Goal: Information Seeking & Learning: Learn about a topic

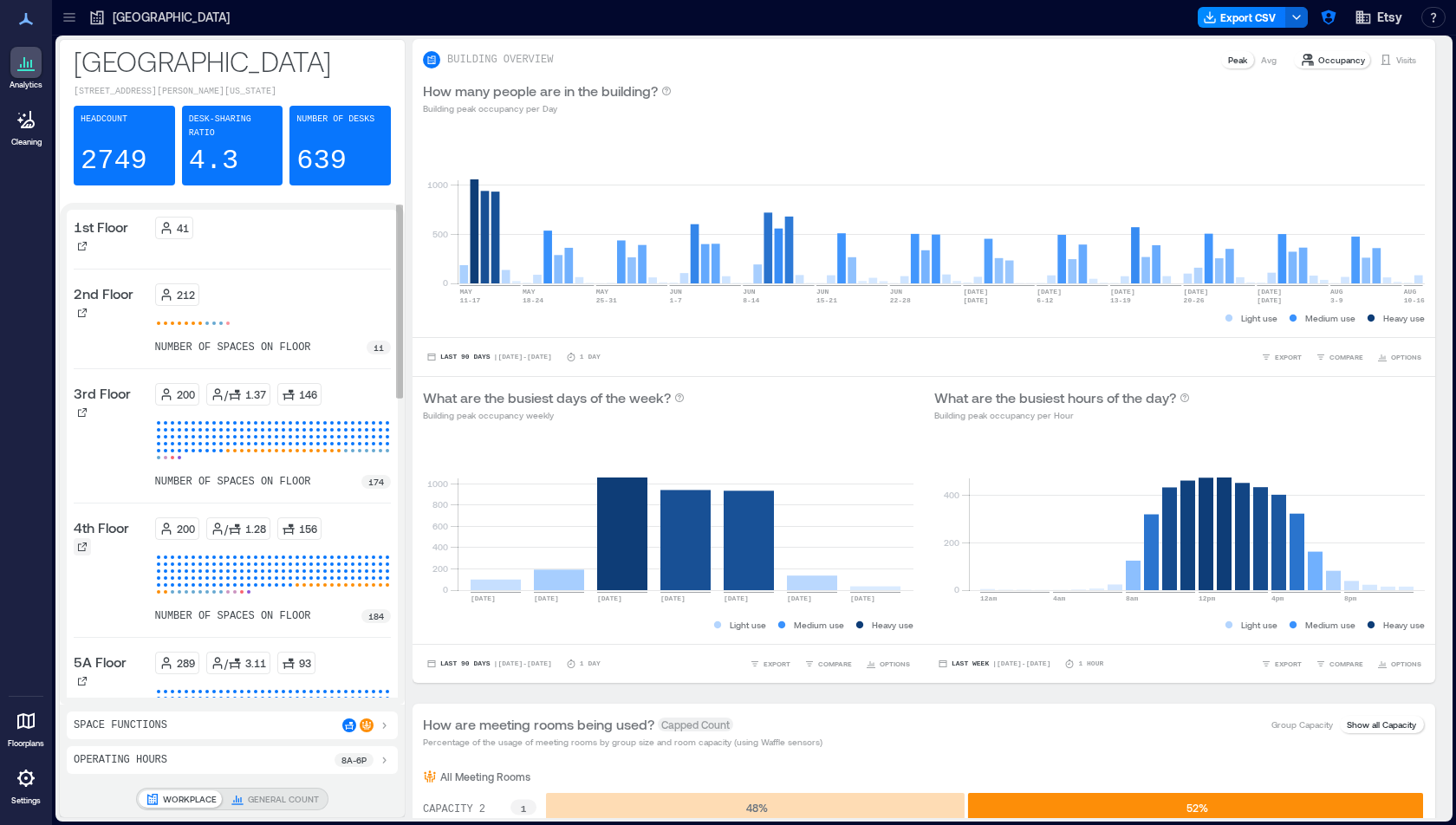
click at [78, 551] on div at bounding box center [82, 547] width 17 height 17
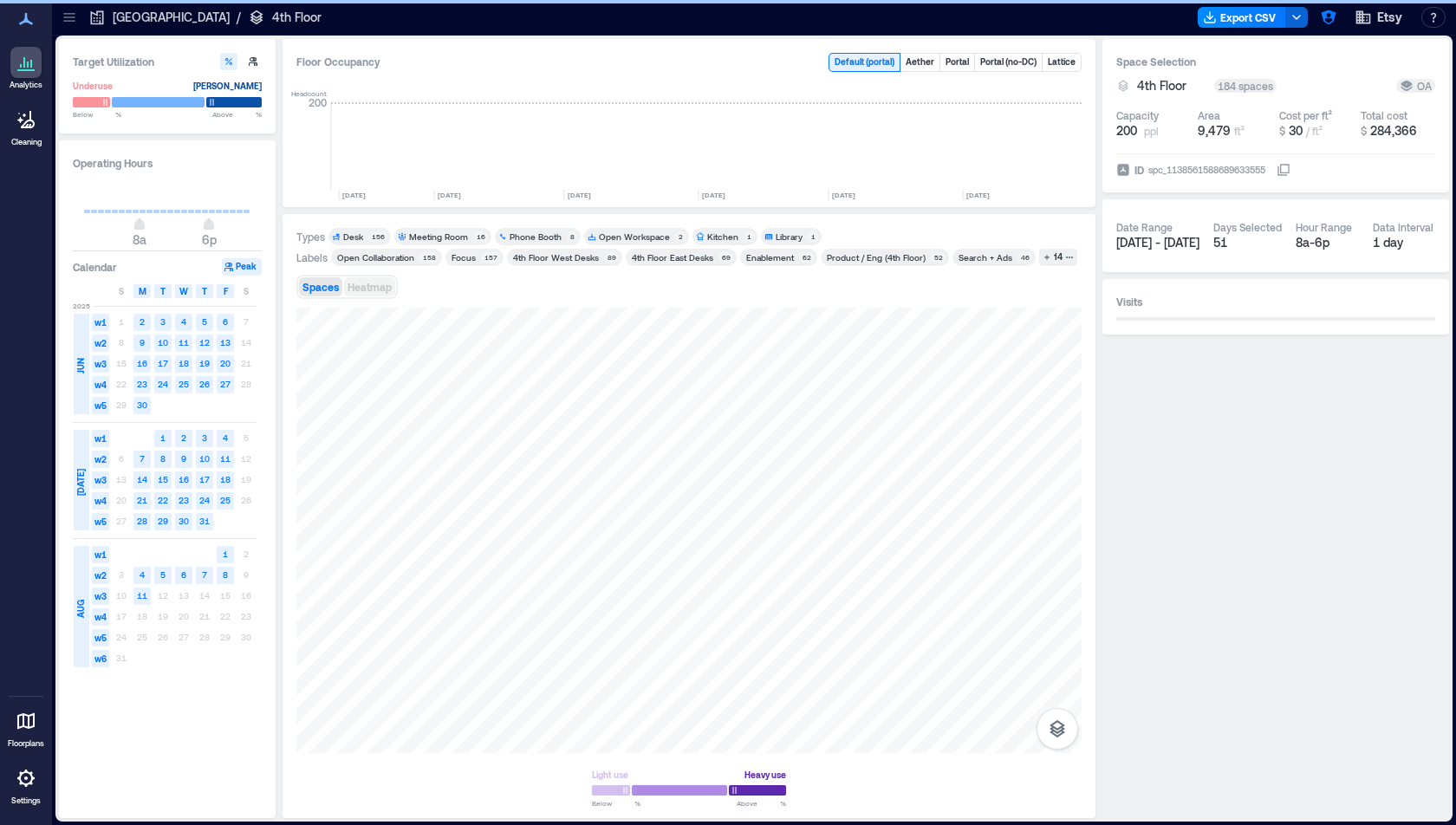
scroll to position [0, 2437]
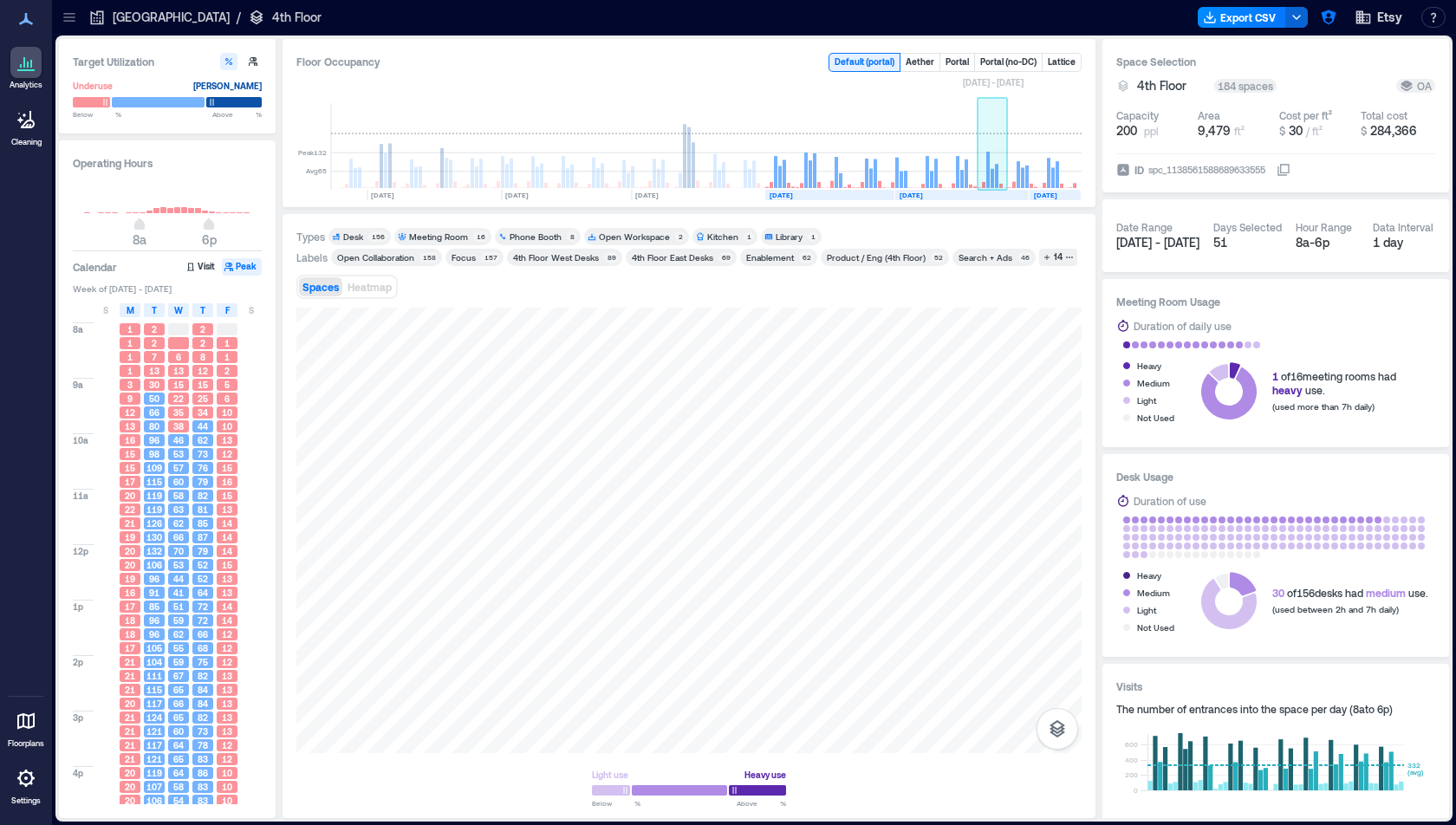
click at [985, 146] on rect at bounding box center [992, 147] width 30 height 87
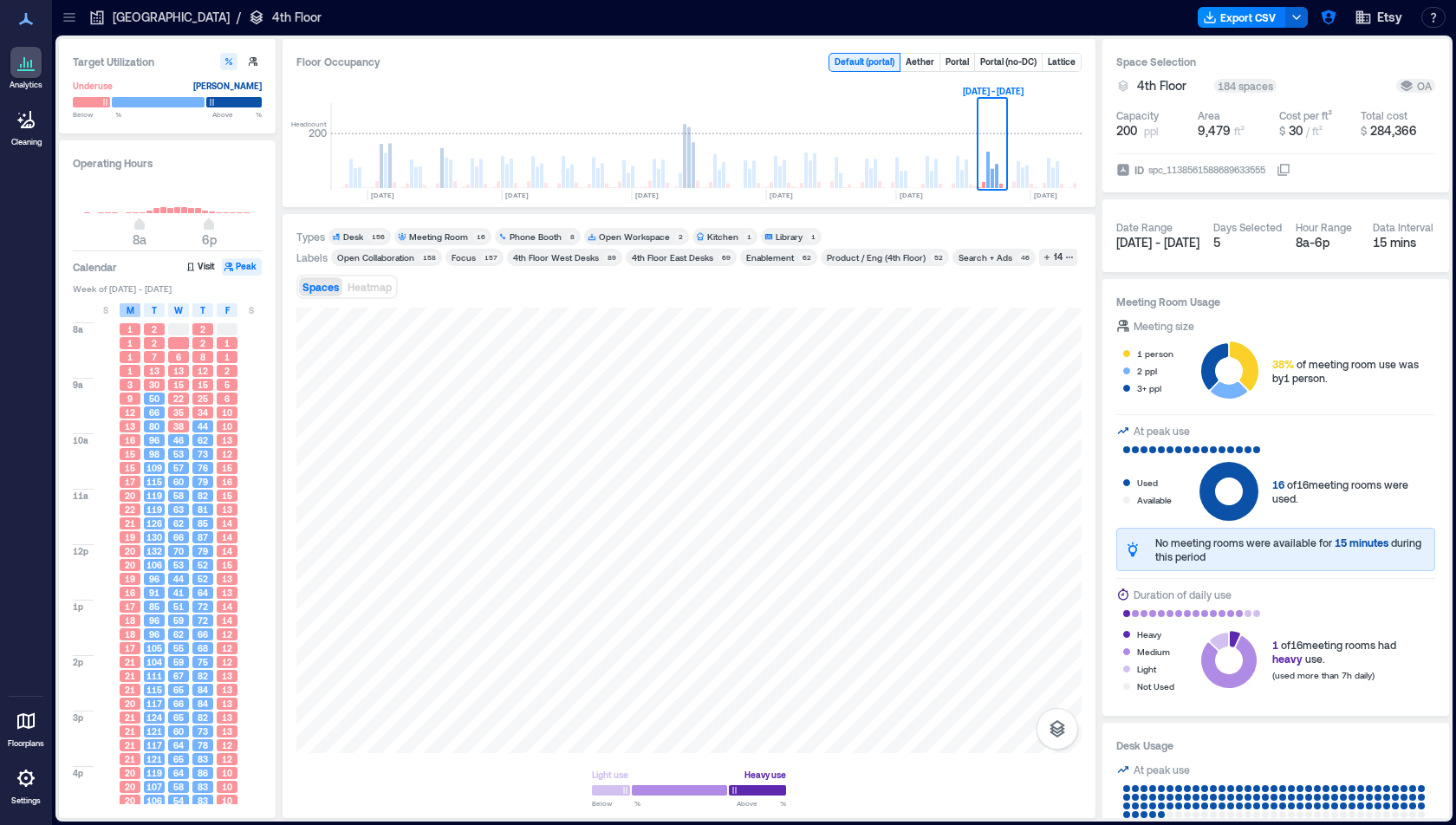
click at [129, 311] on span "M" at bounding box center [130, 310] width 8 height 14
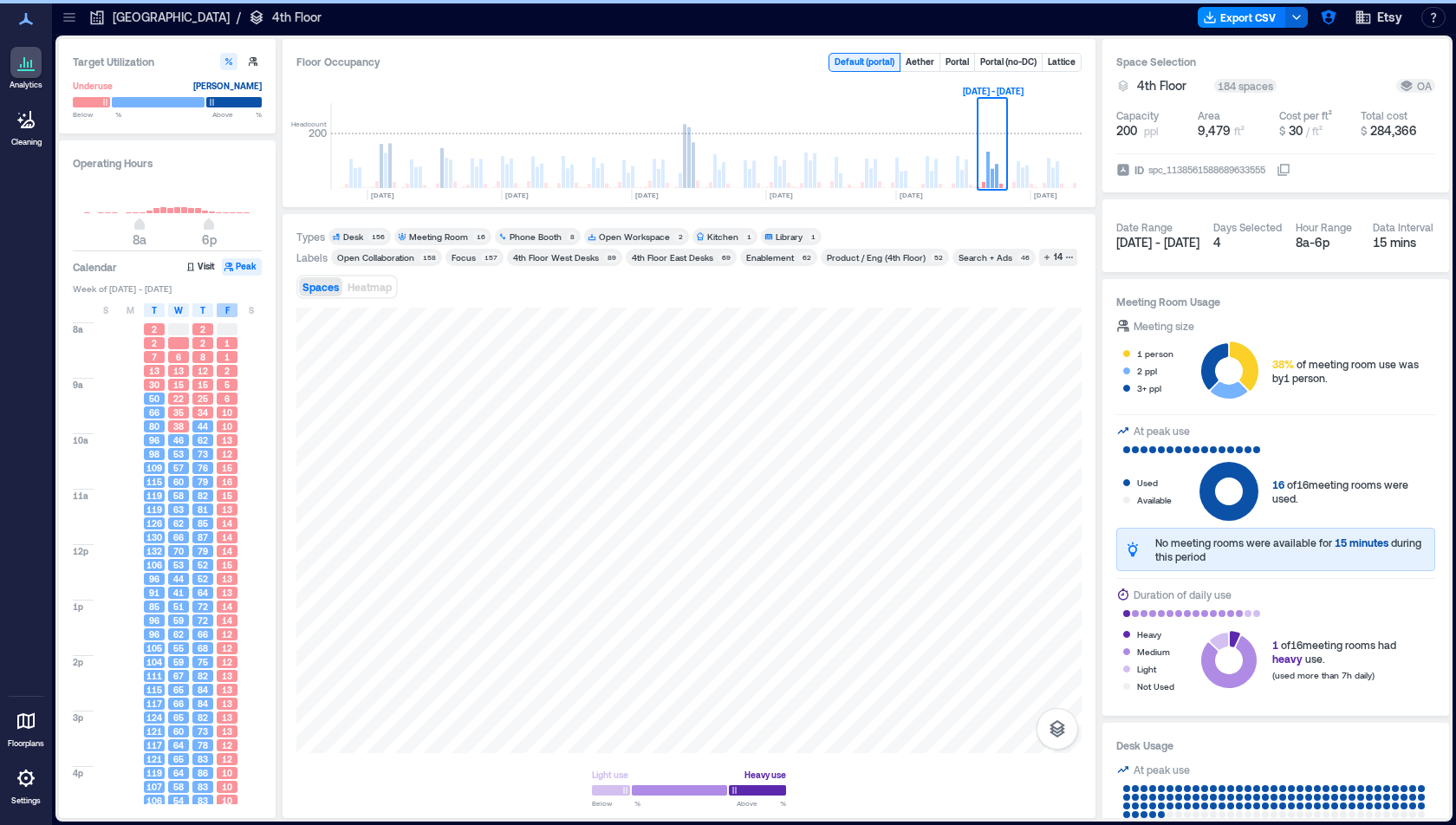
click at [222, 307] on div "F" at bounding box center [227, 310] width 21 height 14
click at [362, 235] on div "Desk" at bounding box center [352, 237] width 20 height 13
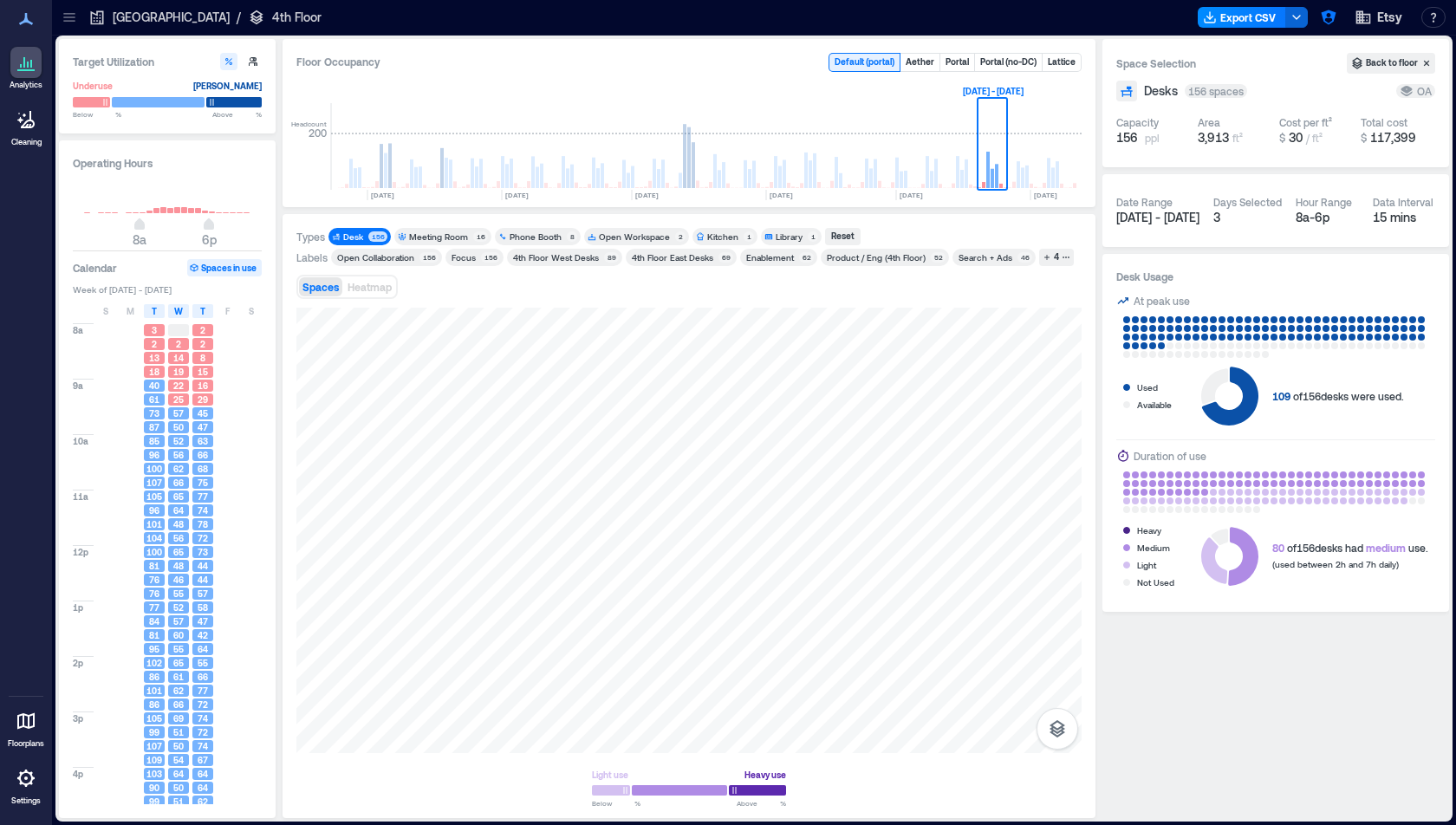
click at [798, 260] on div "62" at bounding box center [805, 257] width 14 height 11
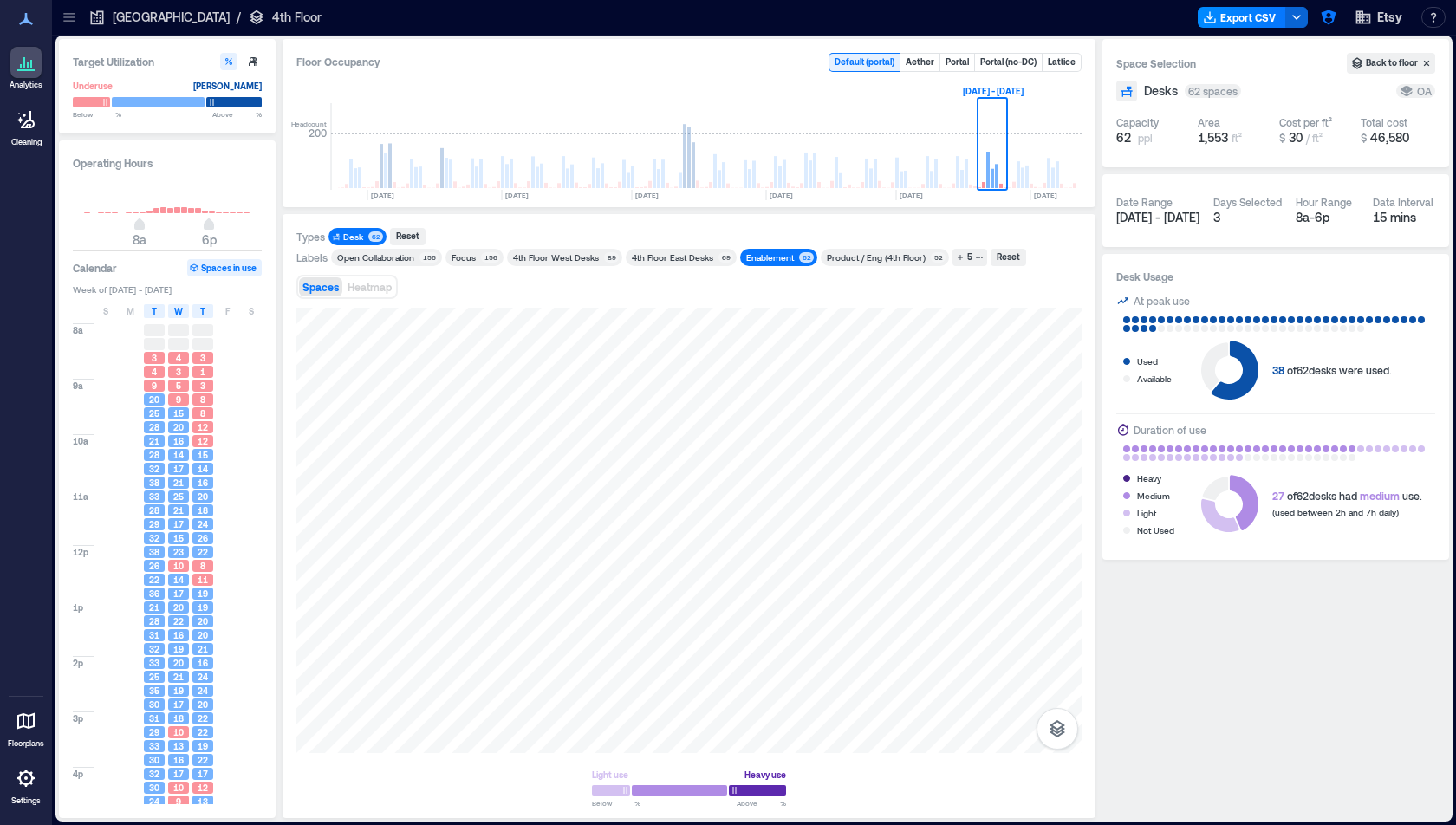
click at [363, 235] on div "Desk" at bounding box center [353, 237] width 22 height 13
click at [364, 235] on div "Desk" at bounding box center [353, 237] width 22 height 13
click at [395, 232] on div "Reset" at bounding box center [407, 237] width 29 height 15
click at [1013, 247] on div "Types Desk 62 Labels Open Collaboration 158 Focus [STREET_ADDRESS] Enablement 6…" at bounding box center [688, 517] width 785 height 578
click at [1009, 258] on div "Reset" at bounding box center [1012, 257] width 29 height 15
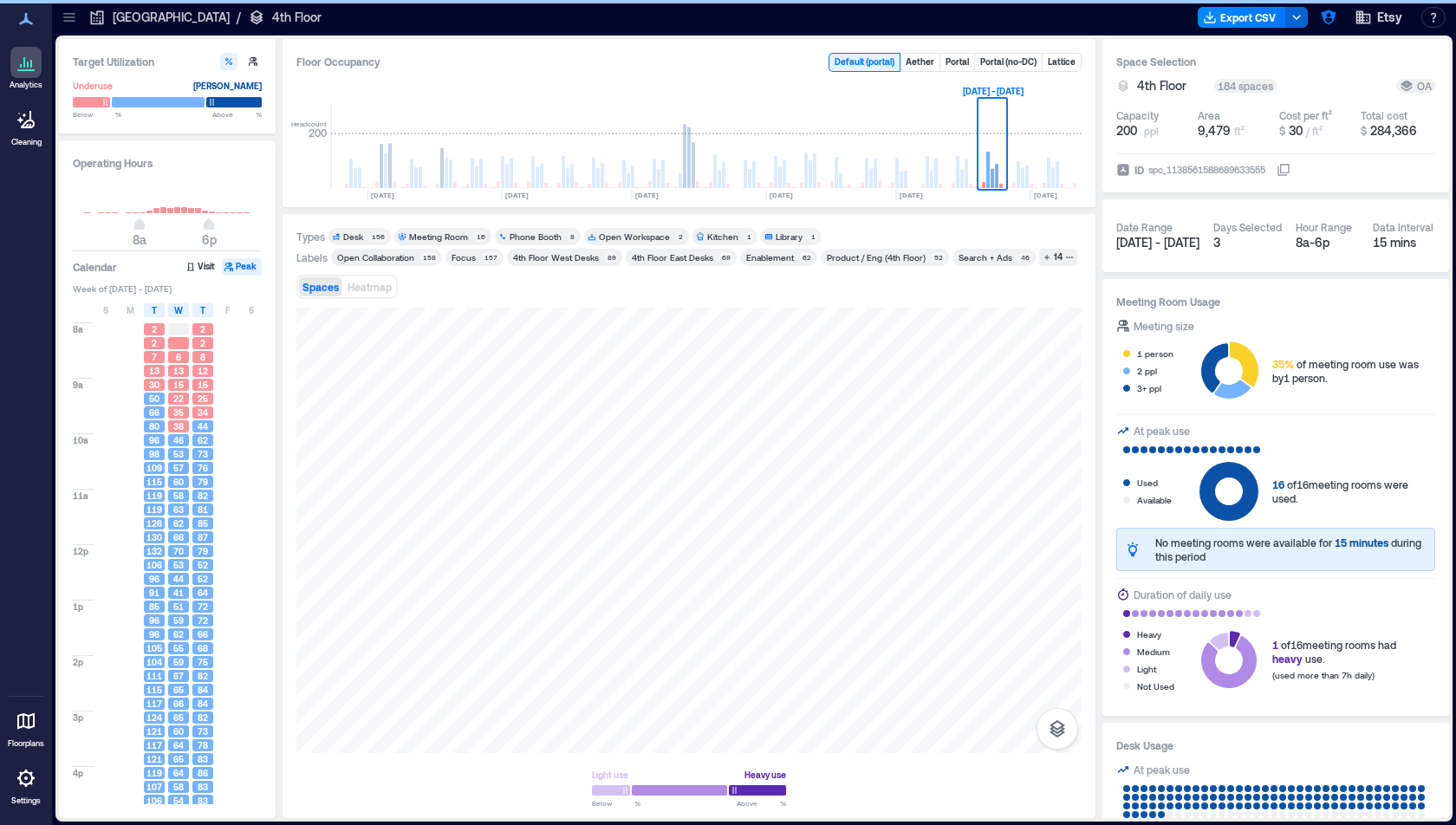
click at [433, 236] on div "Meeting Room" at bounding box center [438, 237] width 59 height 13
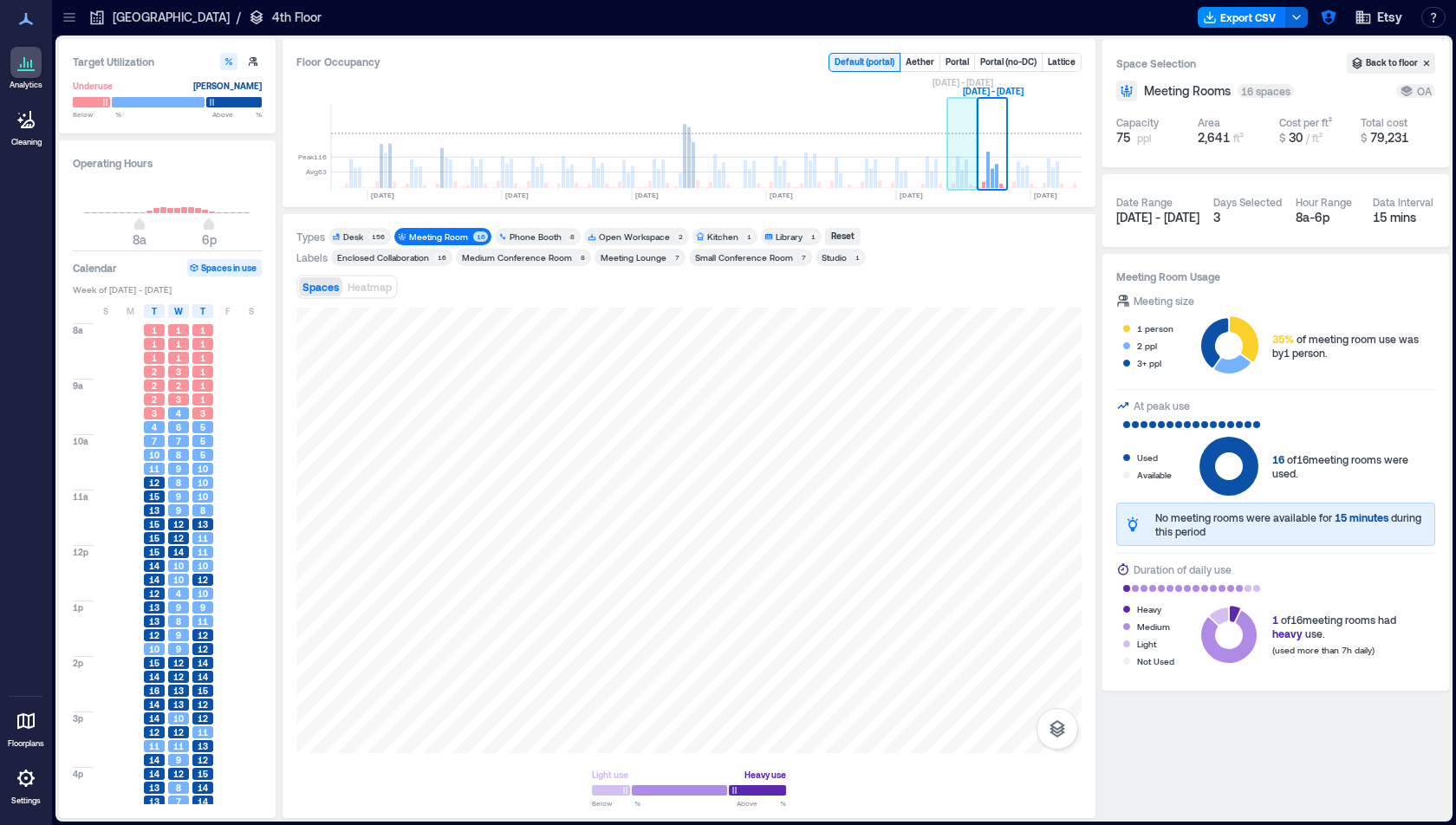
click at [963, 167] on rect at bounding box center [962, 147] width 30 height 87
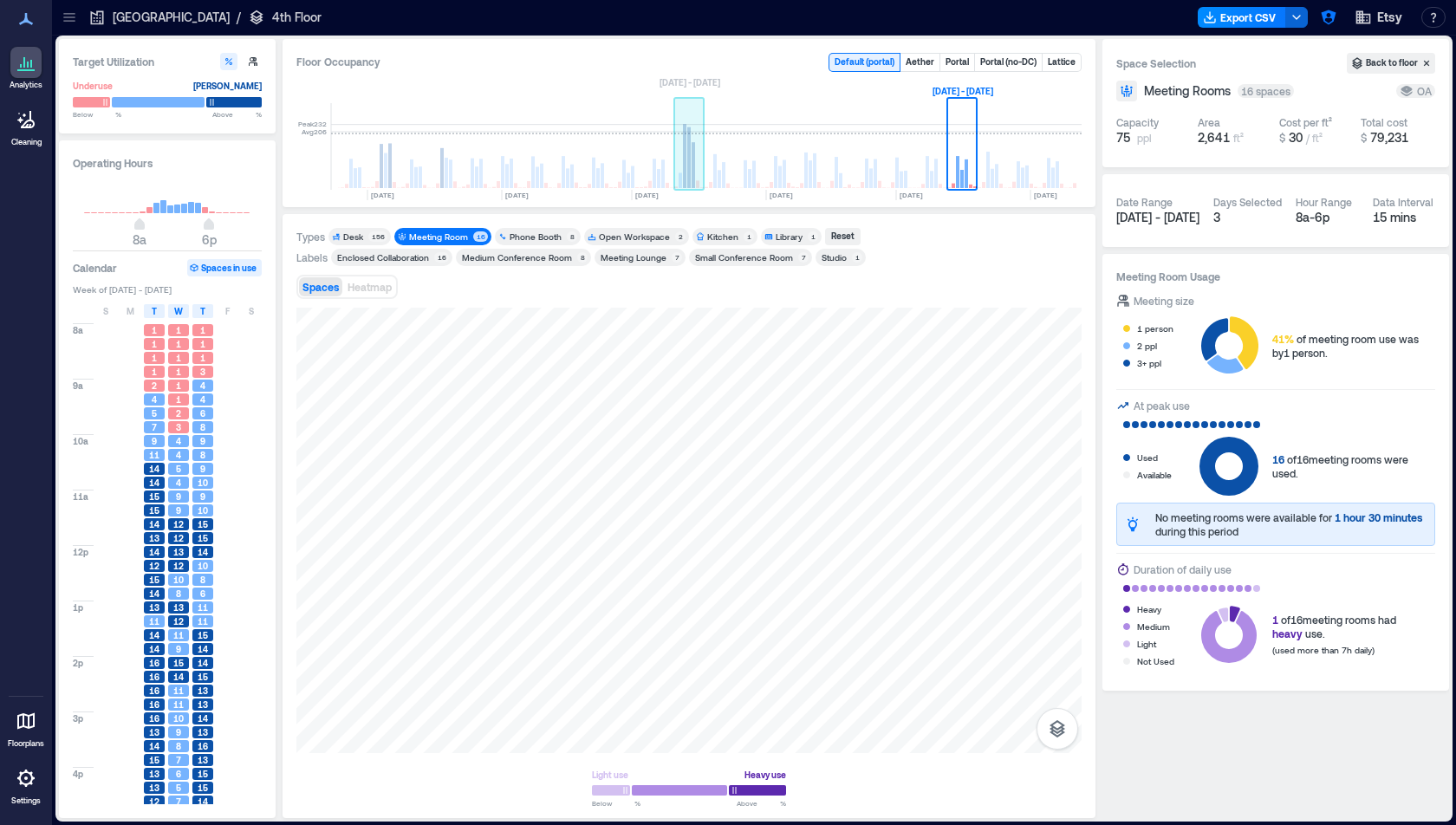
click at [680, 165] on rect at bounding box center [688, 147] width 30 height 87
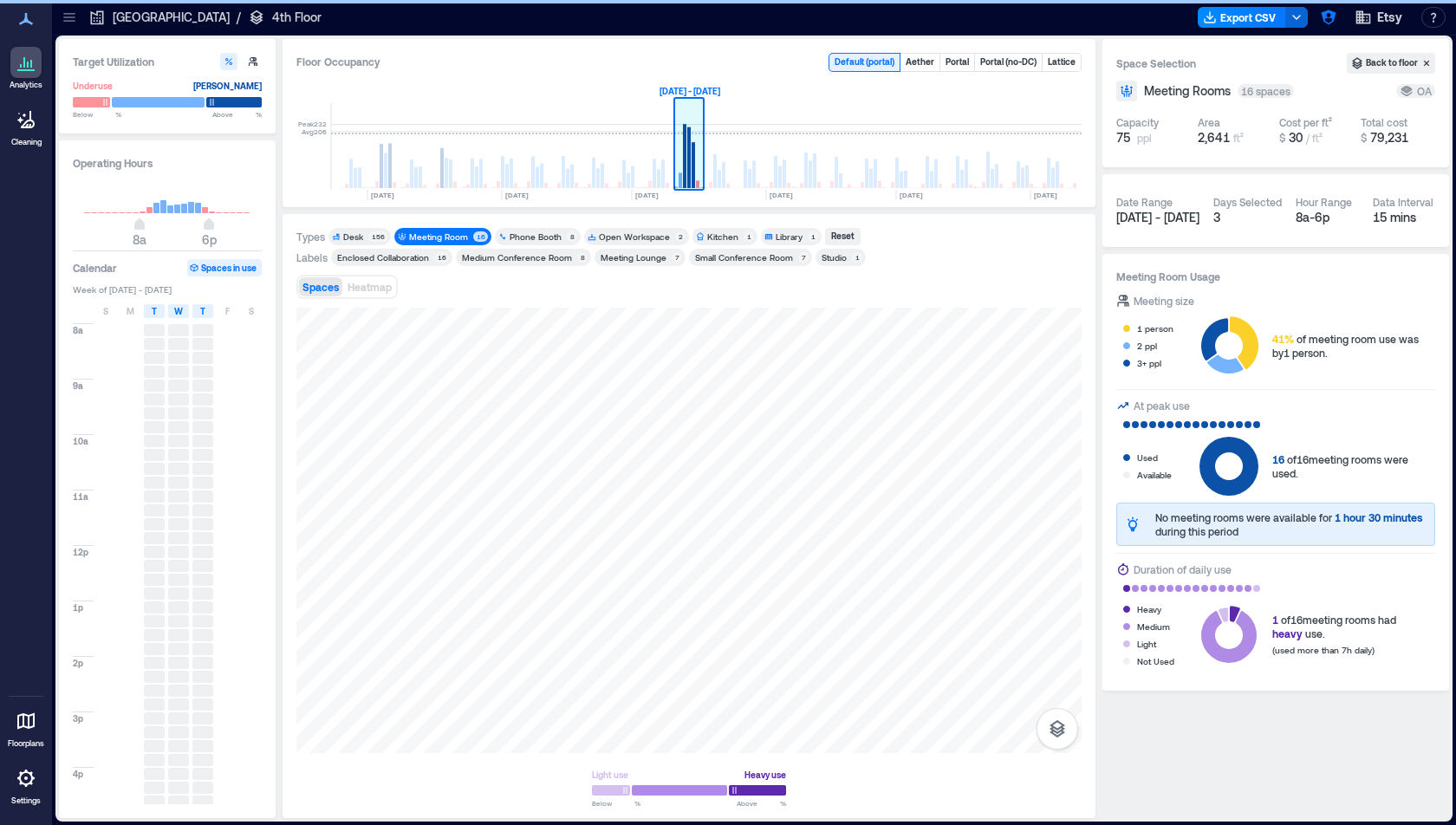
scroll to position [0, 2416]
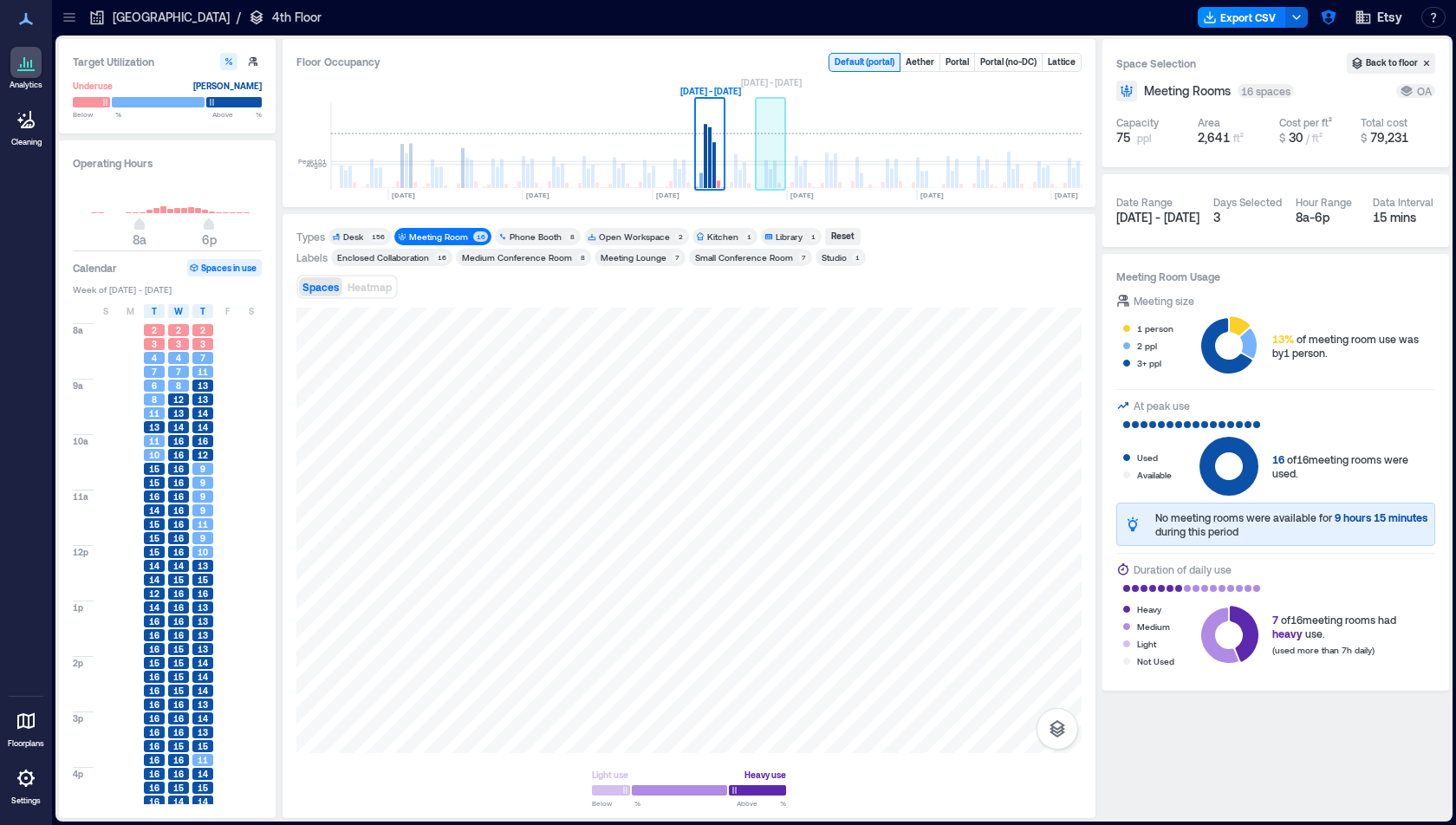
click at [770, 161] on rect at bounding box center [770, 147] width 30 height 87
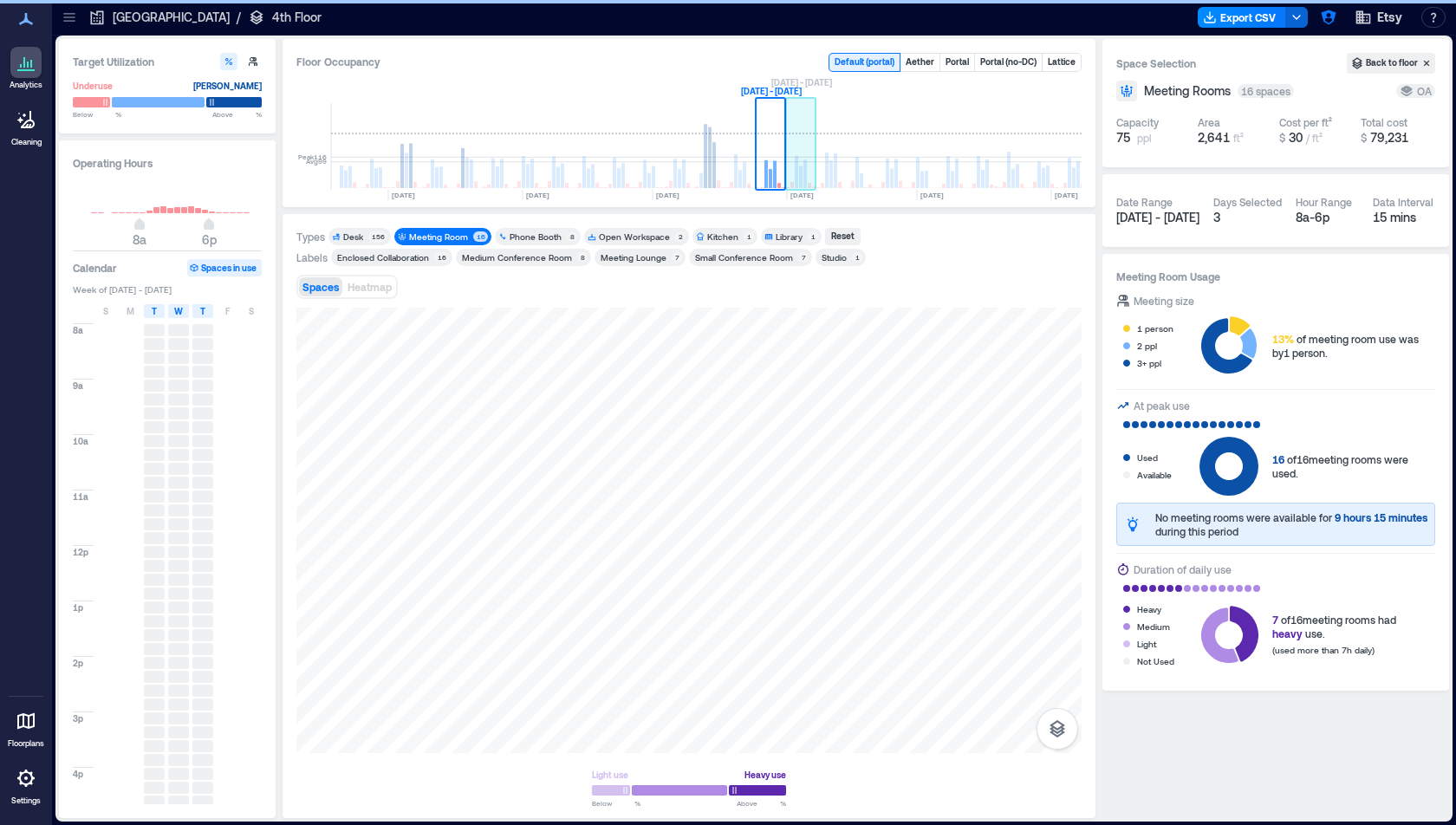
scroll to position [0, 2437]
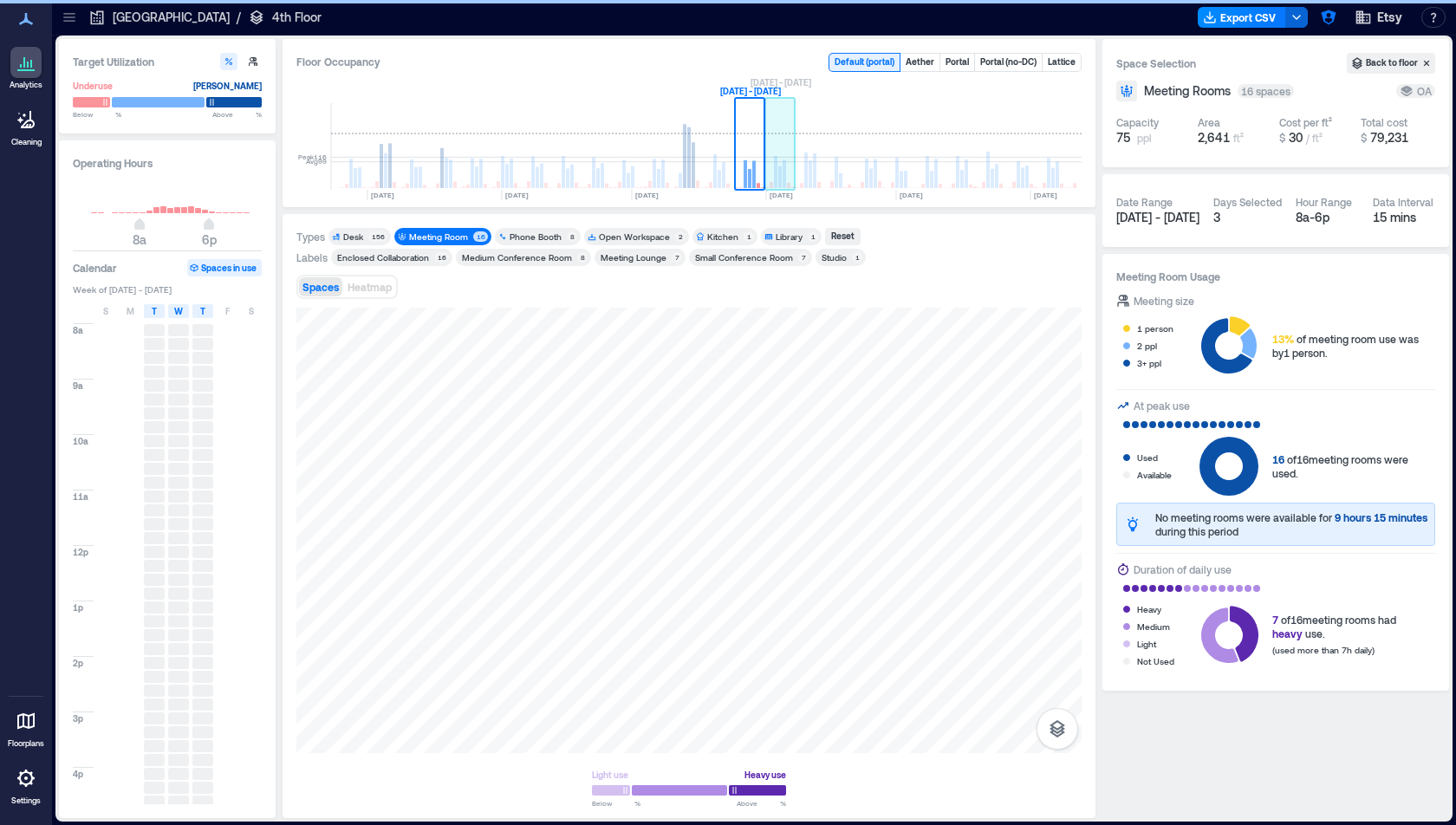
click at [805, 161] on rect at bounding box center [806, 170] width 4 height 36
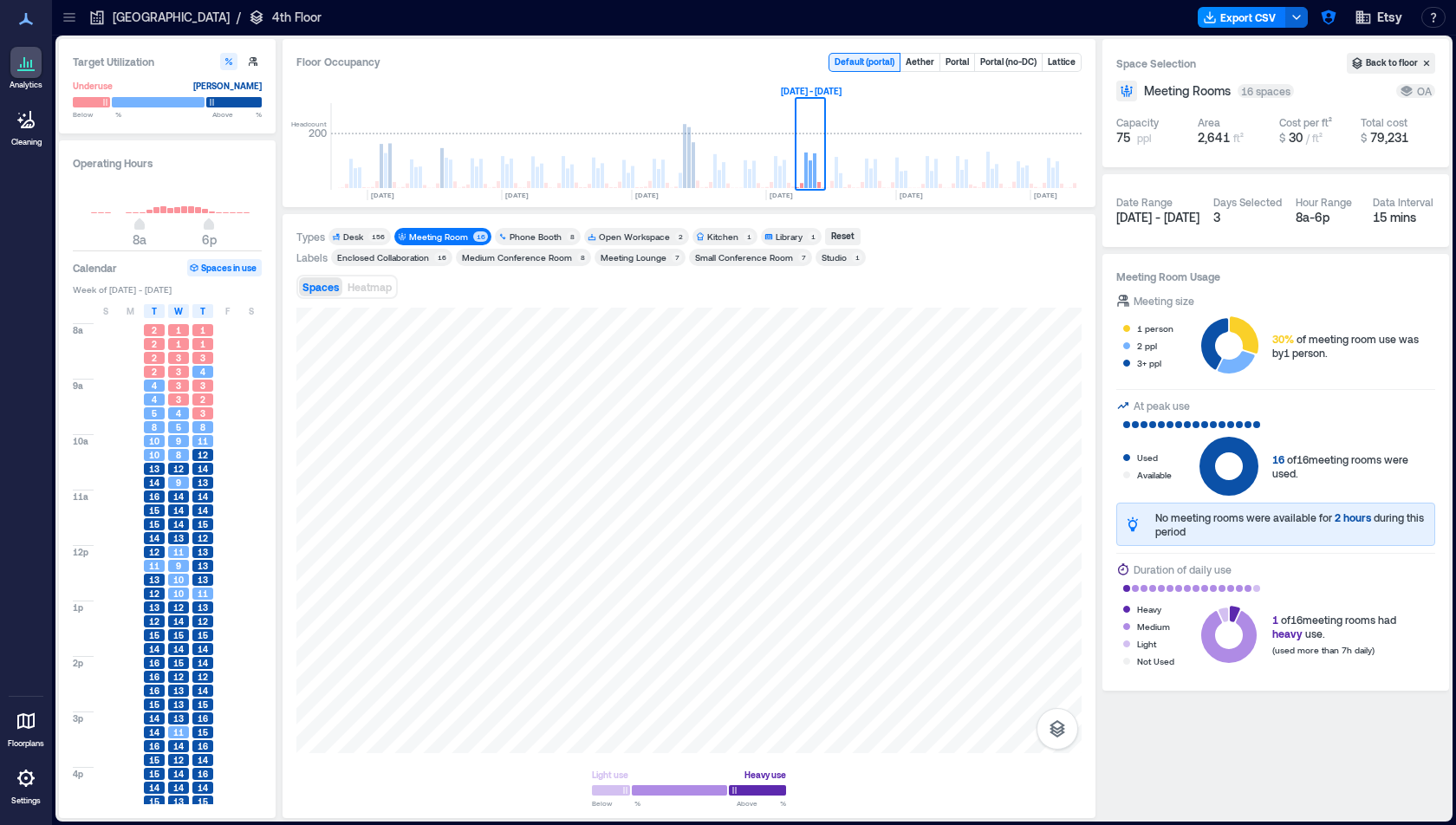
click at [133, 19] on p "[GEOGRAPHIC_DATA]" at bounding box center [171, 17] width 117 height 17
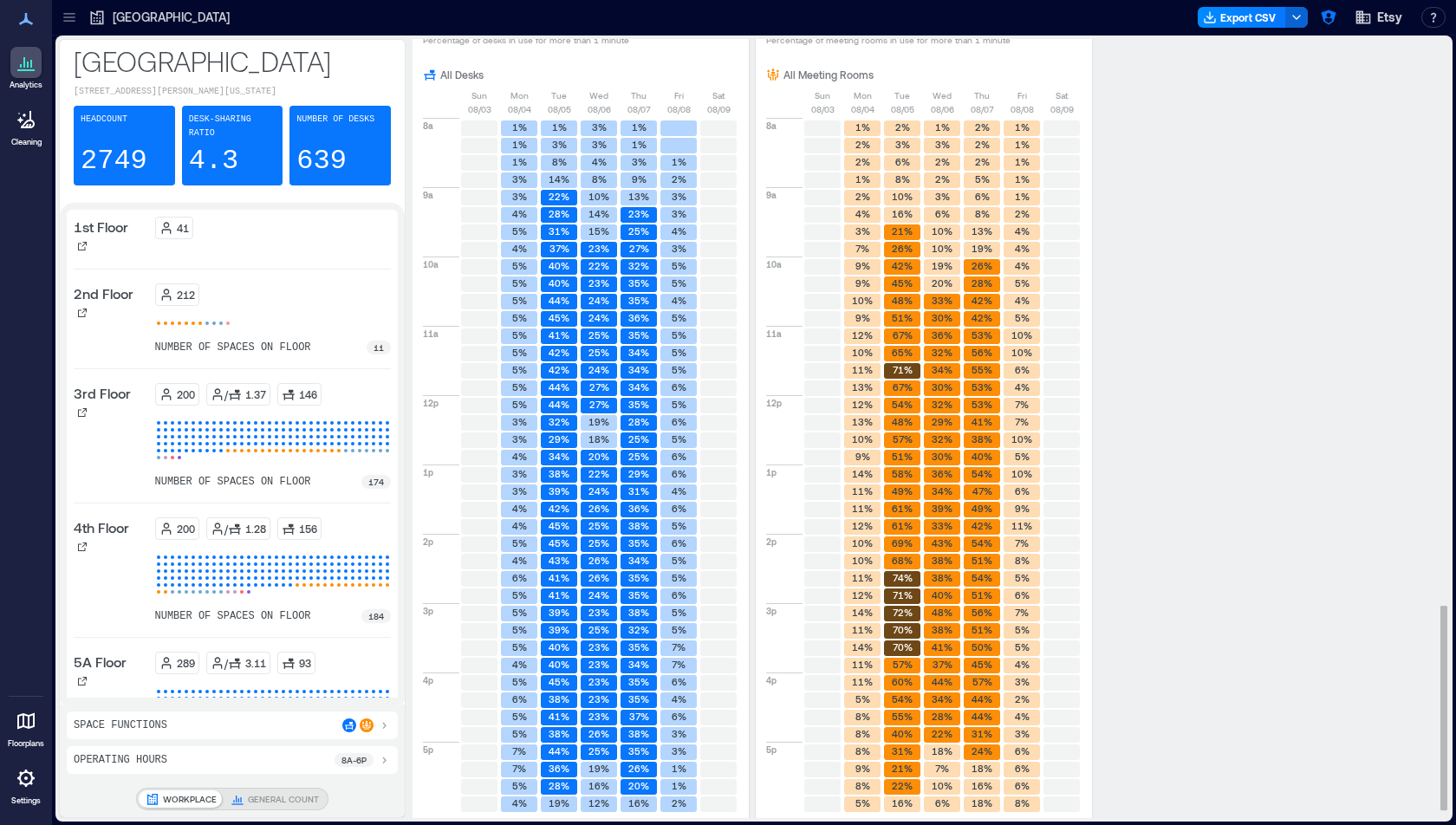
scroll to position [2187, 0]
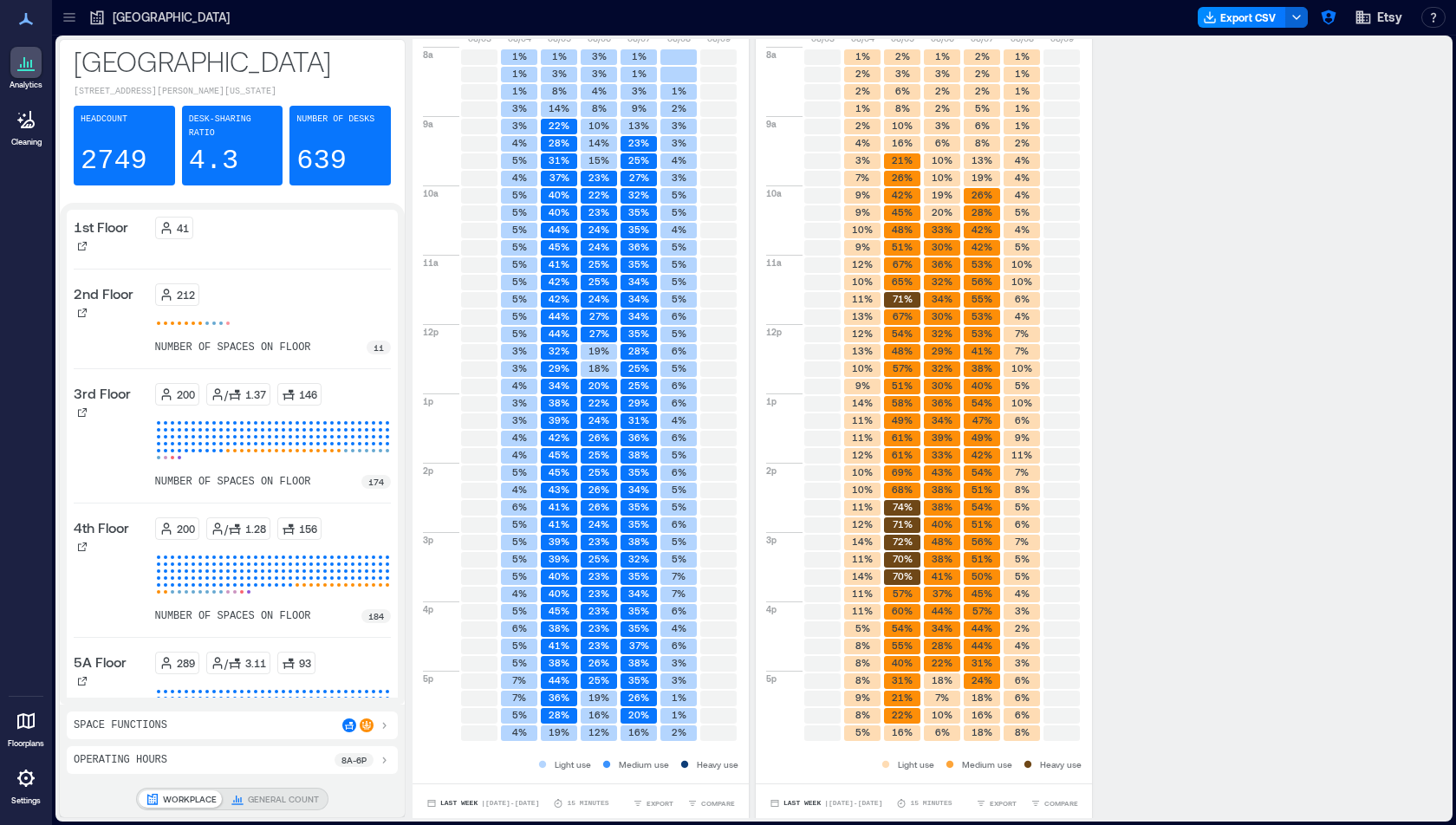
click at [233, 724] on div "Space Functions" at bounding box center [232, 725] width 317 height 14
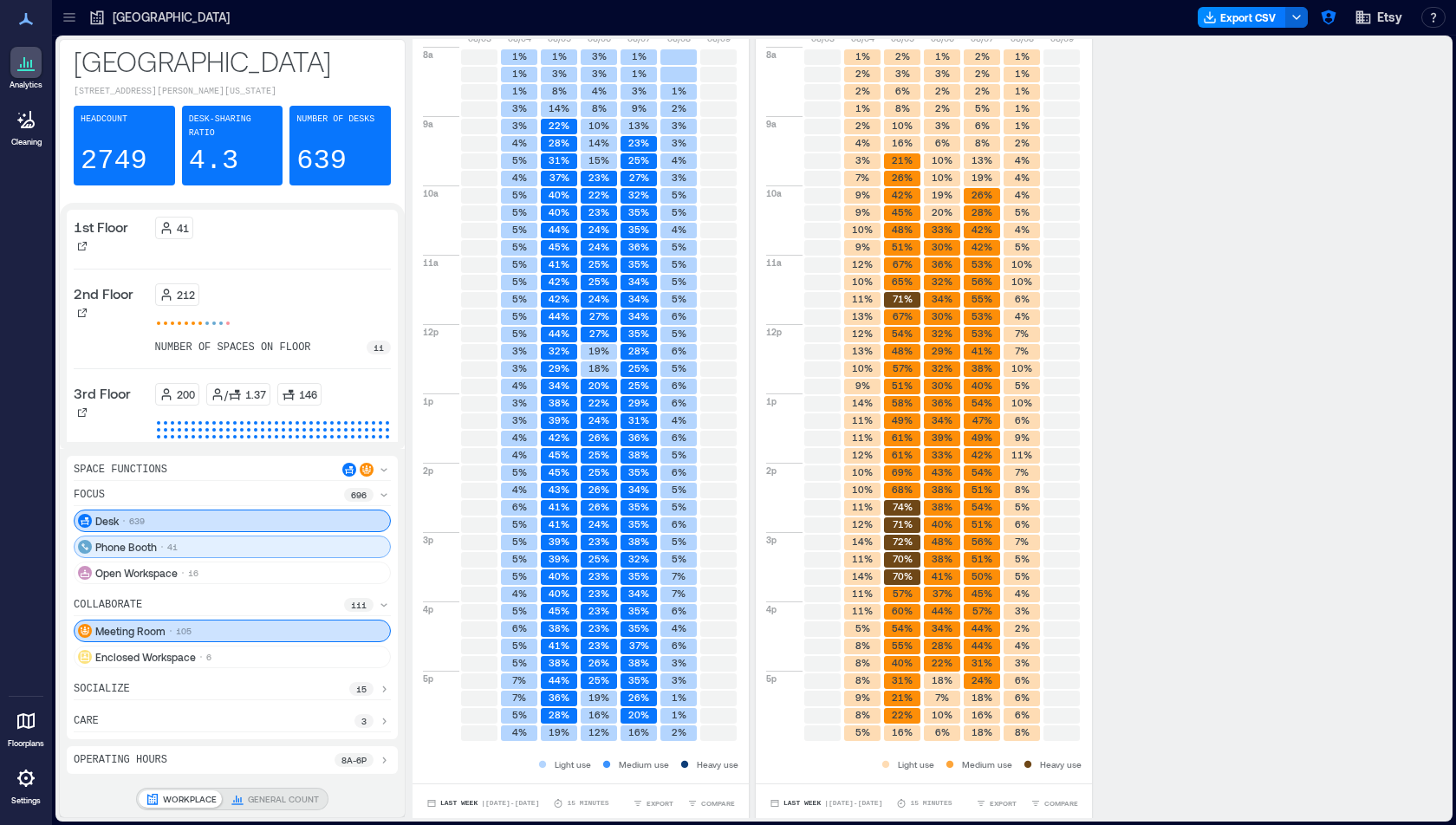
click at [167, 552] on p "41" at bounding box center [172, 547] width 11 height 14
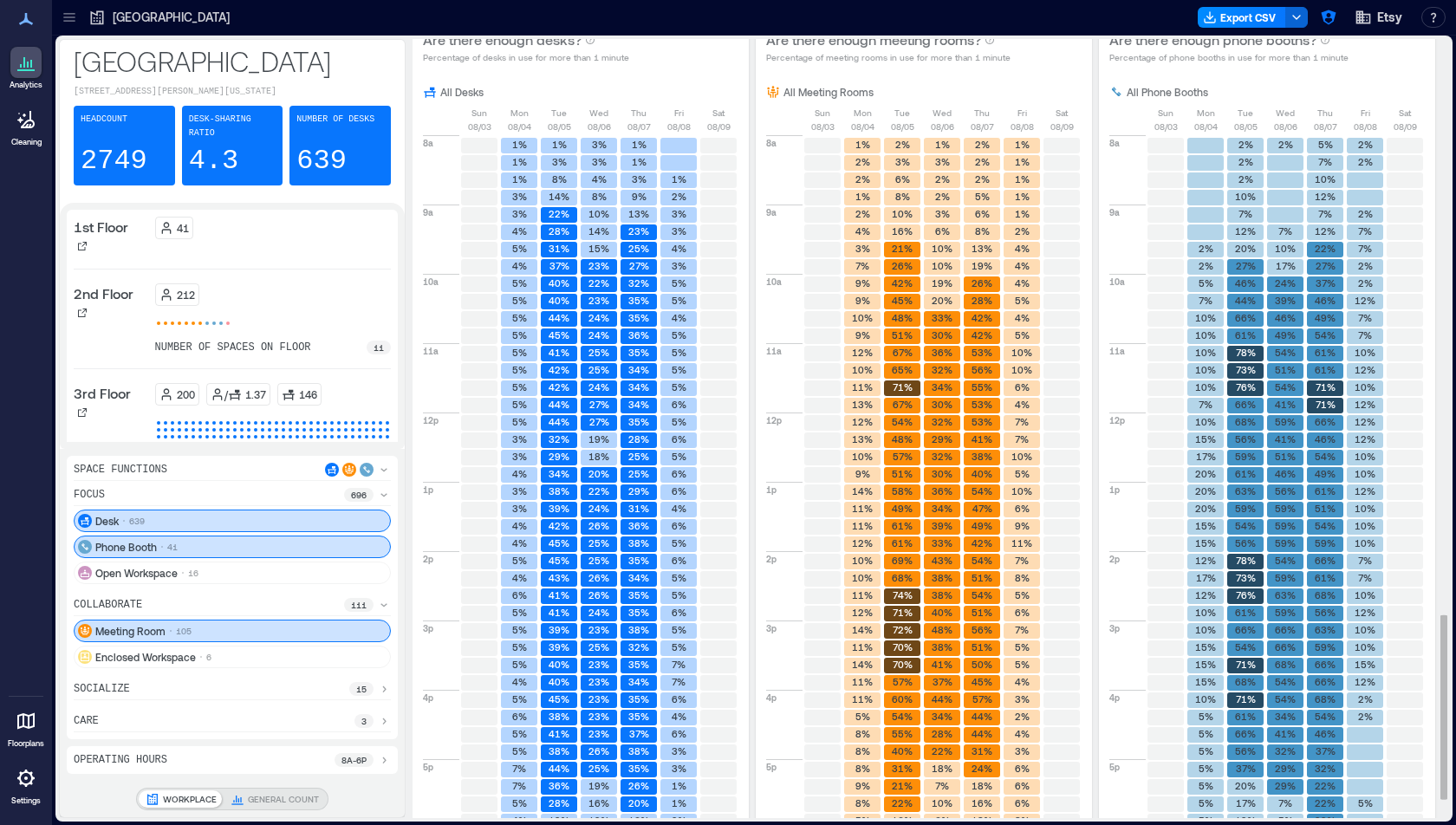
scroll to position [2515, 0]
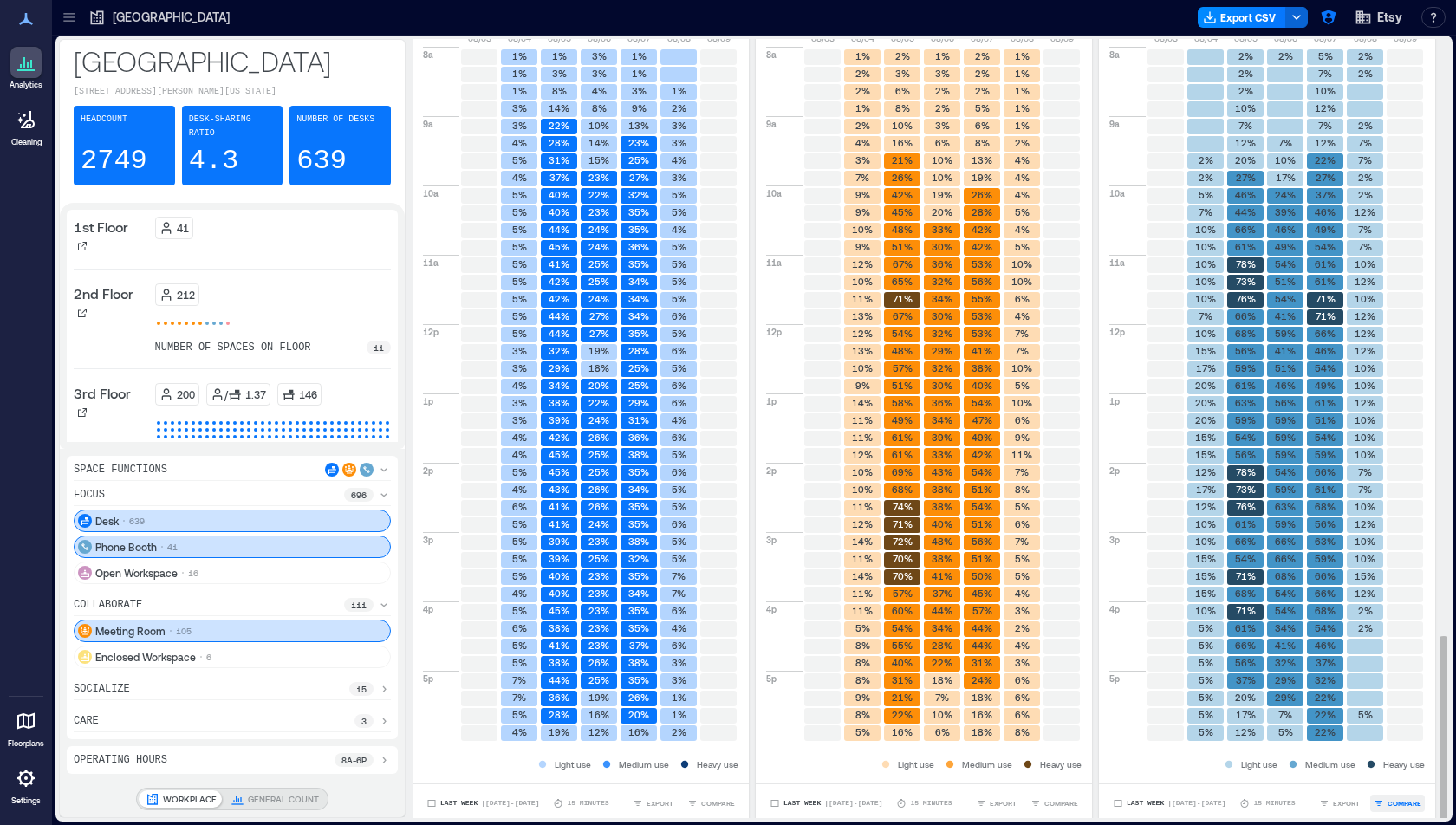
click at [1404, 799] on span "COMPARE" at bounding box center [1404, 804] width 34 height 11
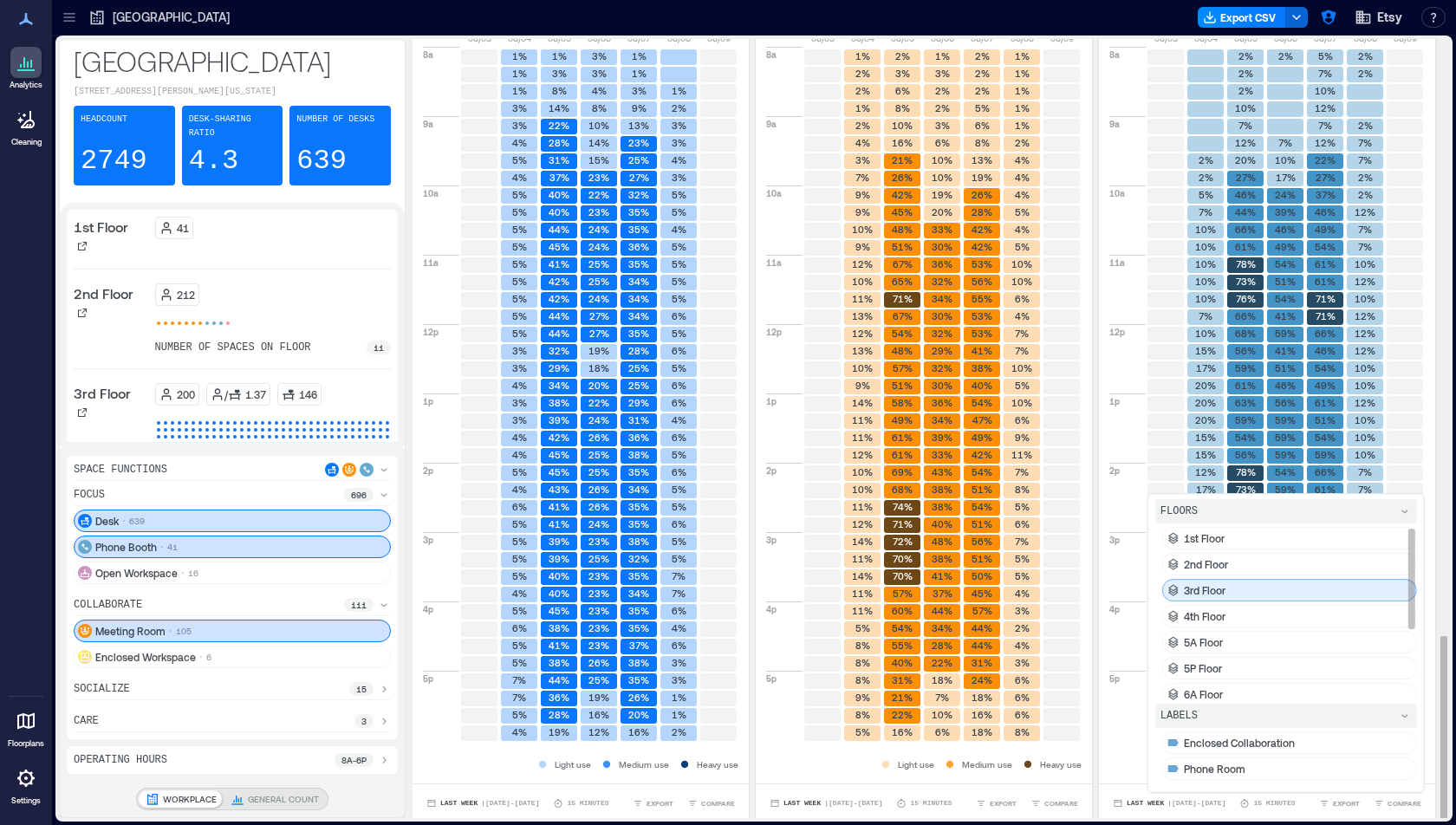
click at [1286, 582] on div "3rd Floor" at bounding box center [1290, 590] width 255 height 22
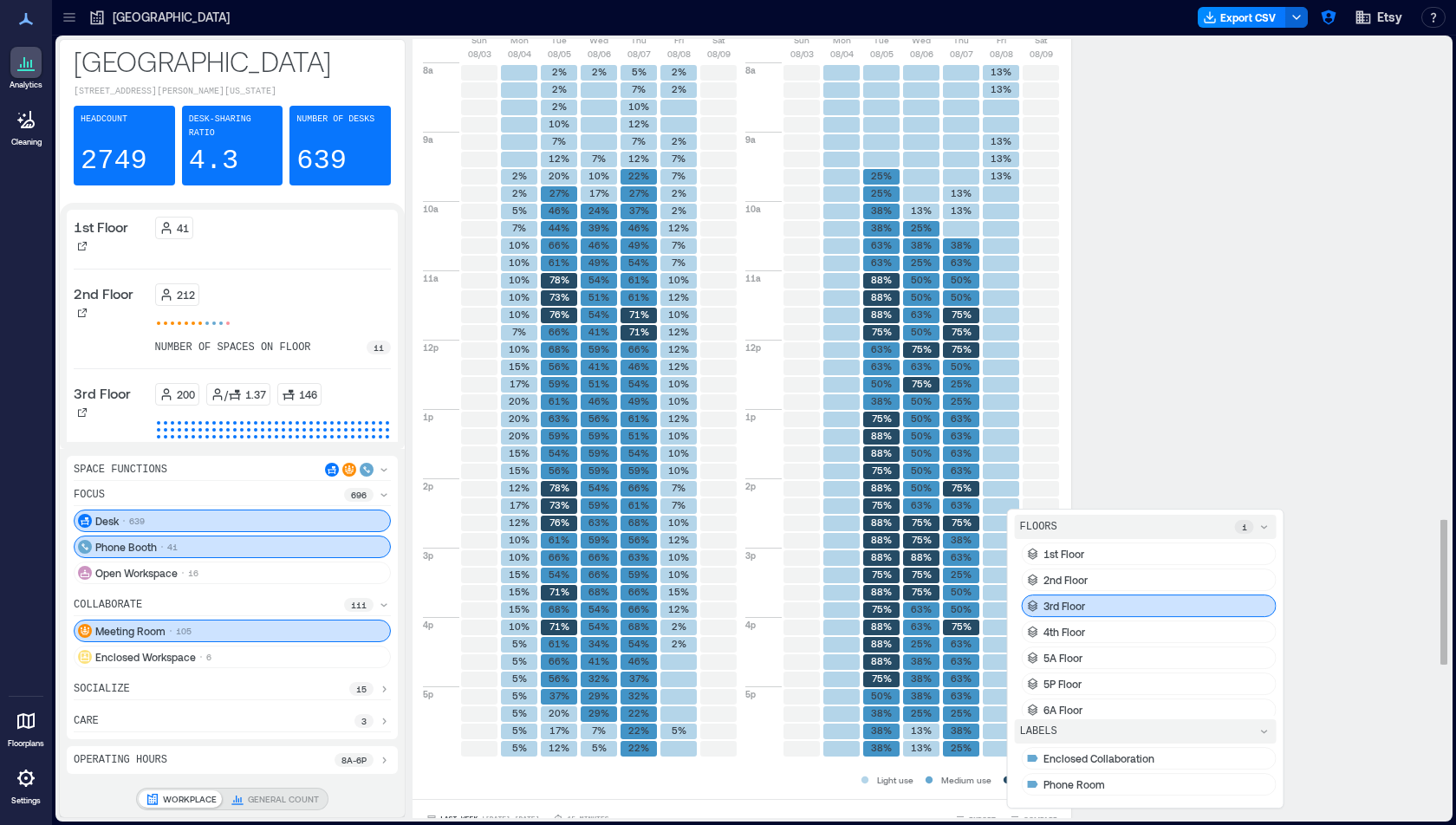
scroll to position [3413, 0]
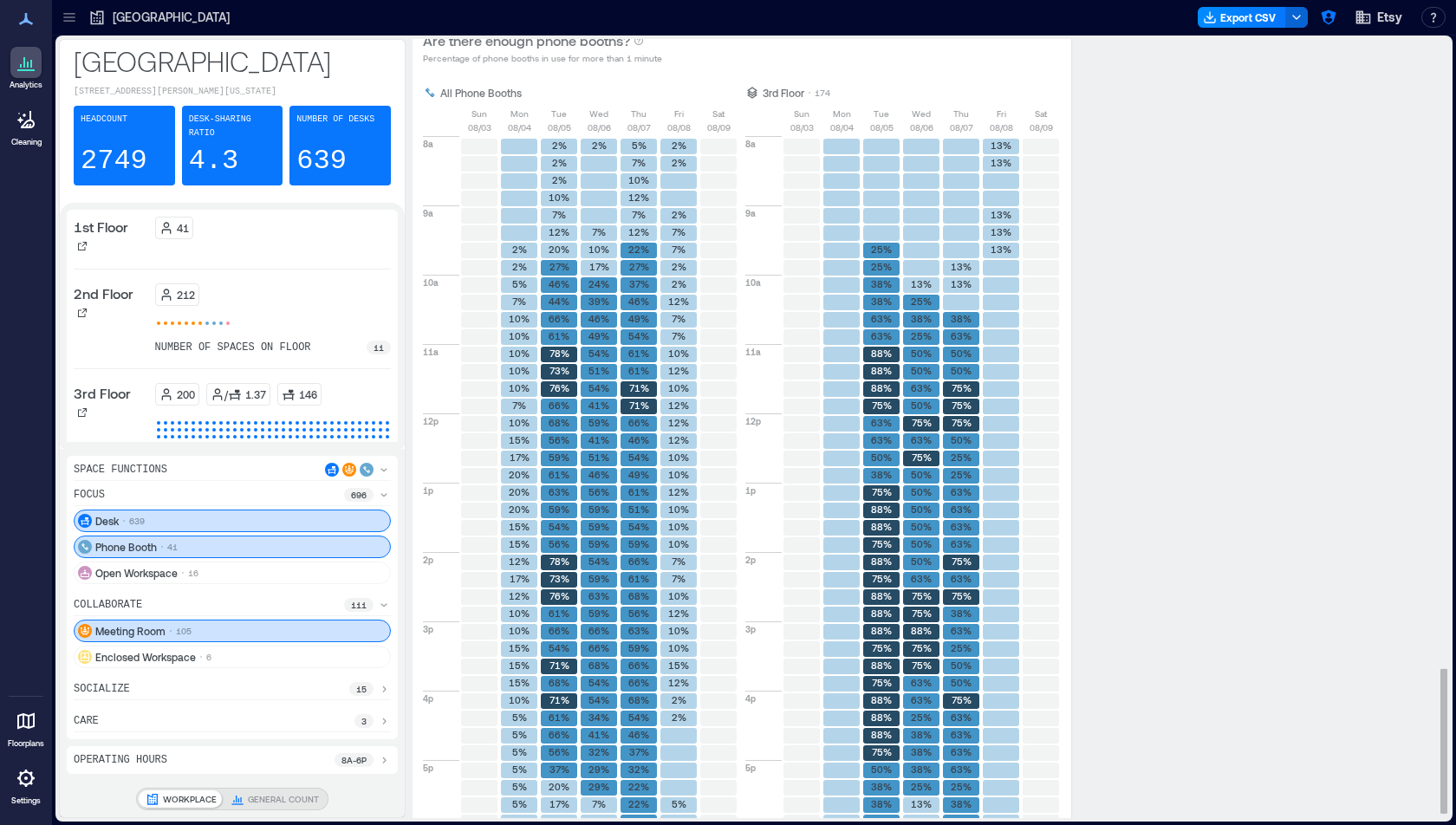
scroll to position [3313, 0]
